Goal: Find contact information: Find contact information

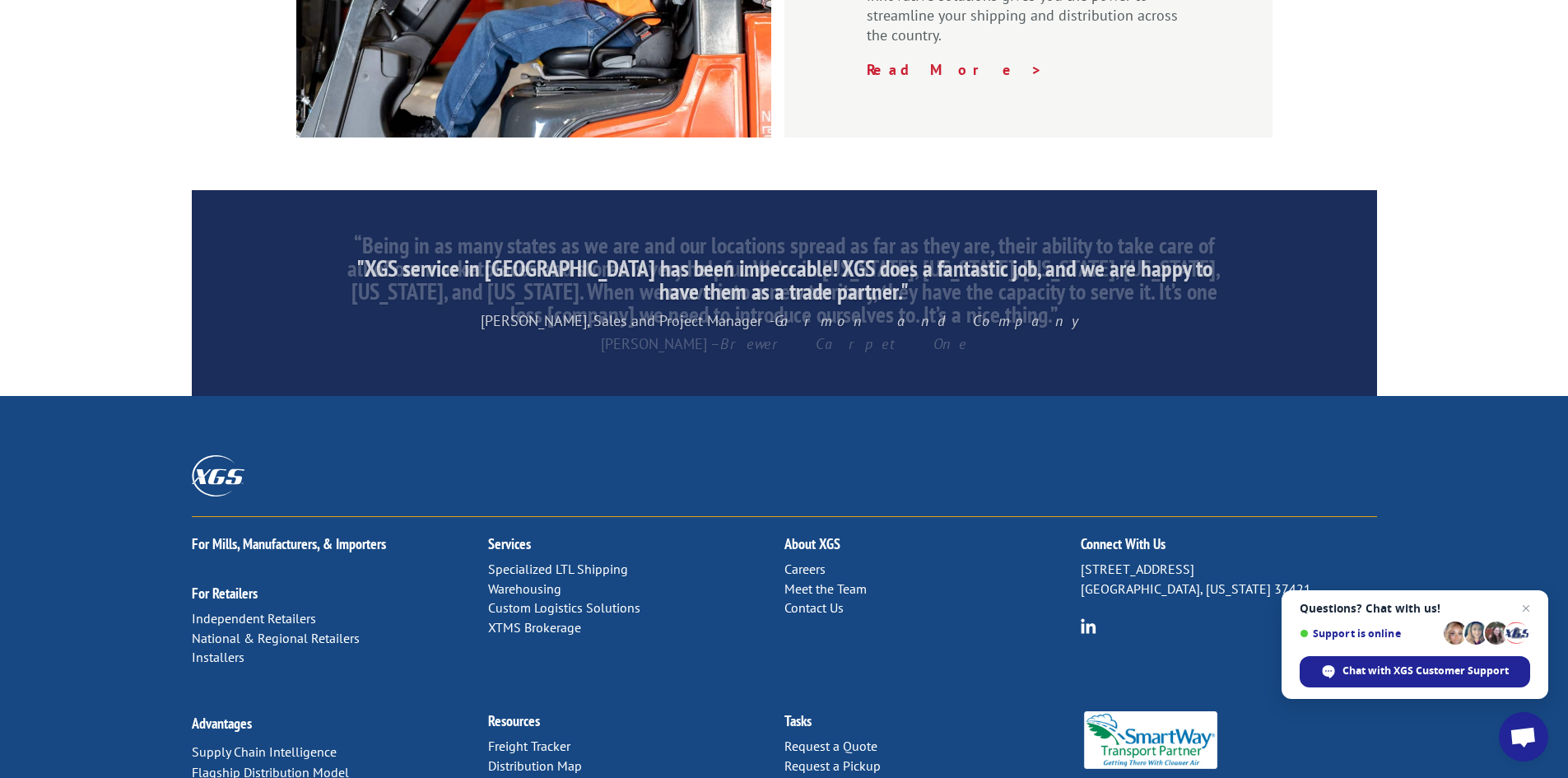
scroll to position [2481, 0]
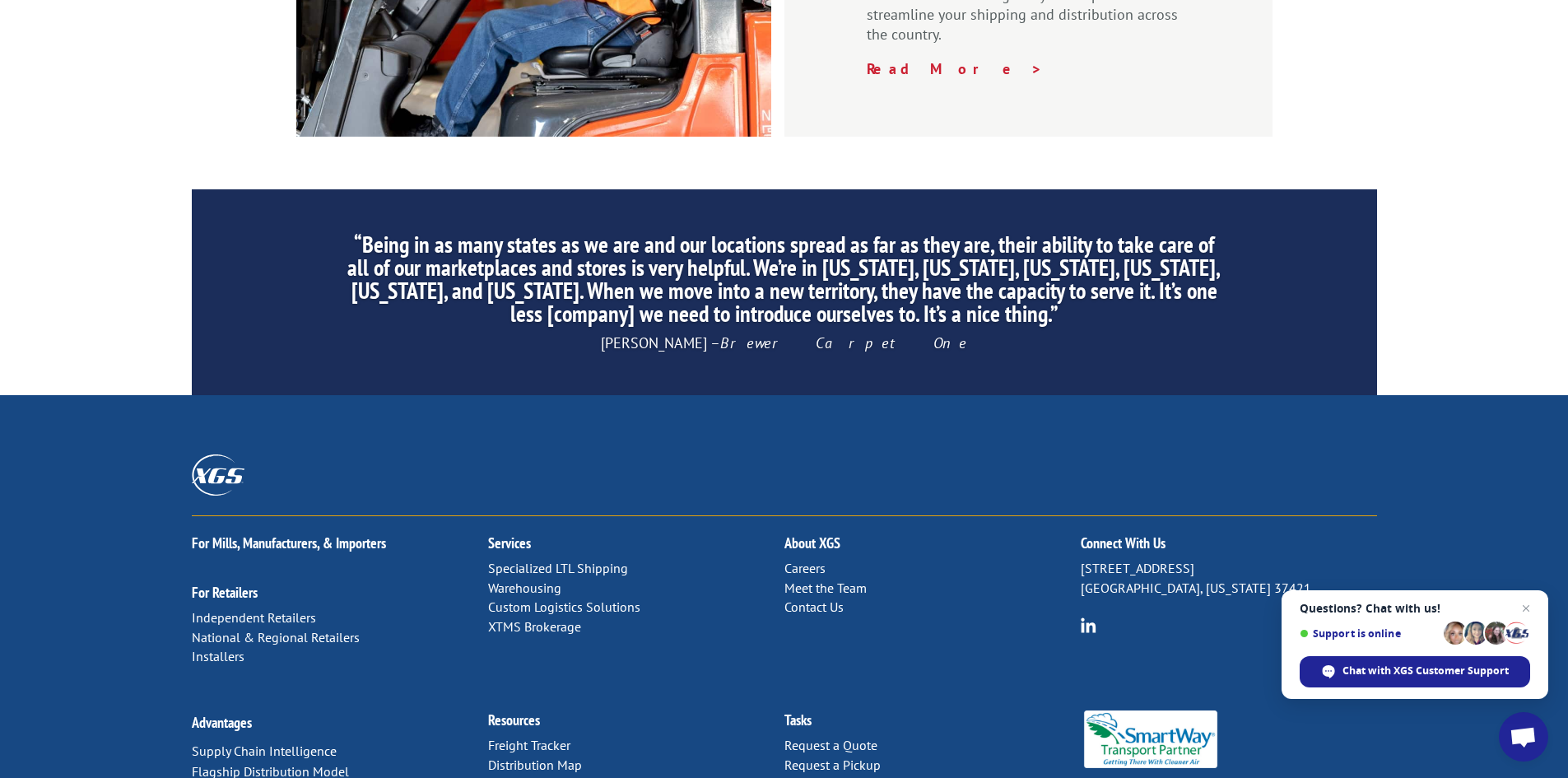
click at [820, 599] on link "Contact Us" at bounding box center [814, 607] width 59 height 17
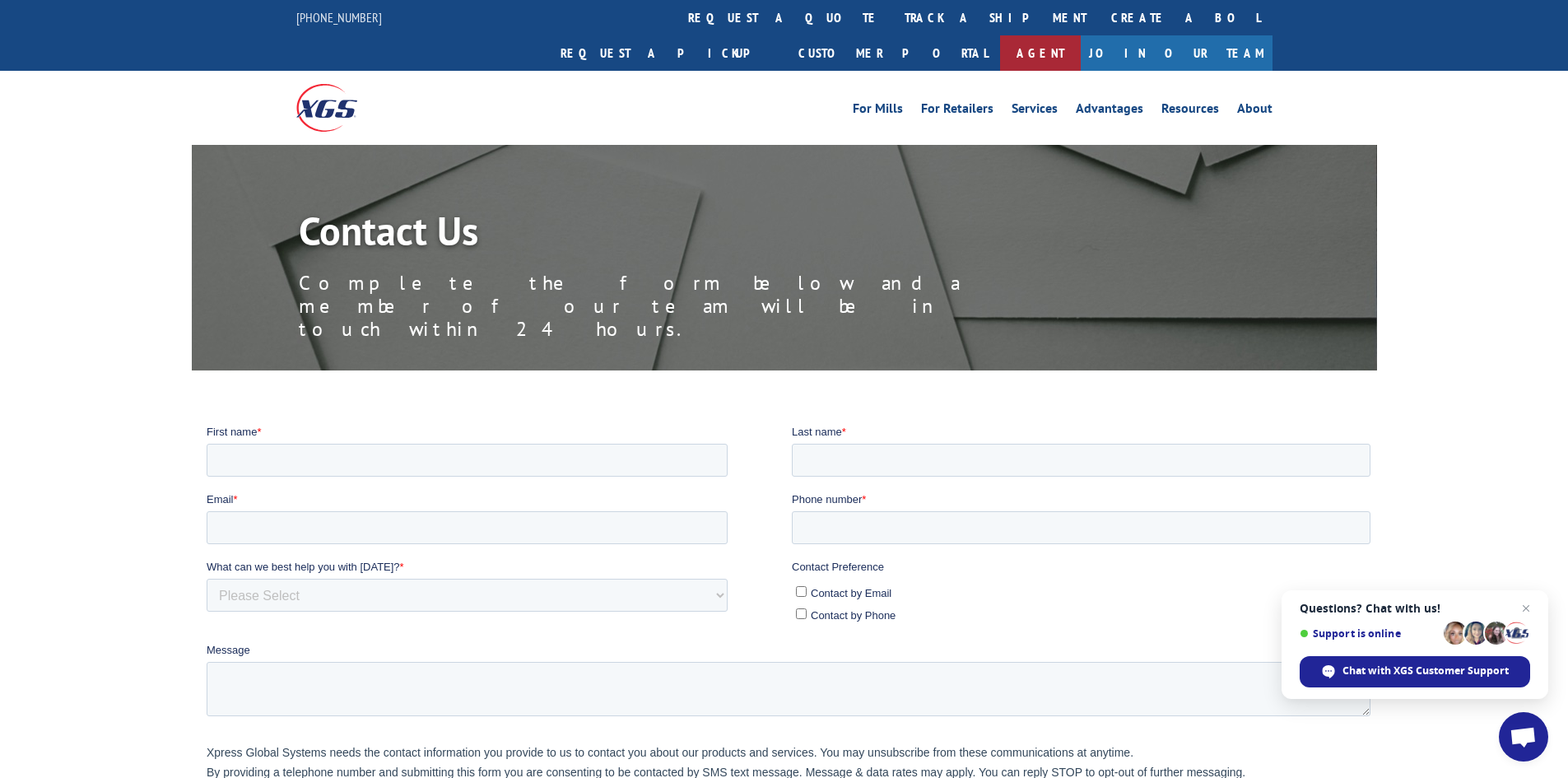
click at [1081, 35] on link "Agent" at bounding box center [1040, 53] width 81 height 35
